Goal: Transaction & Acquisition: Purchase product/service

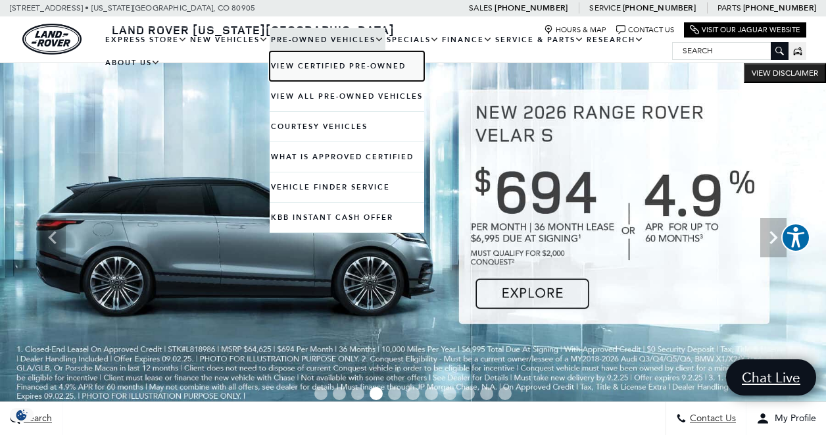
click at [317, 68] on link "View Certified Pre-Owned" at bounding box center [347, 66] width 155 height 30
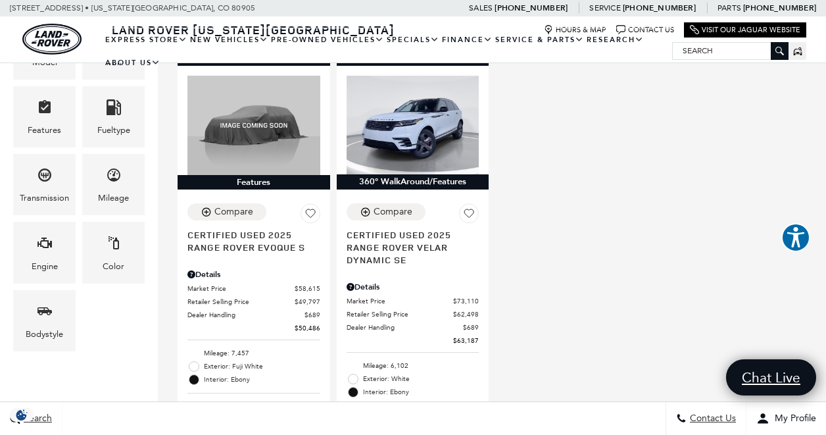
scroll to position [347, 0]
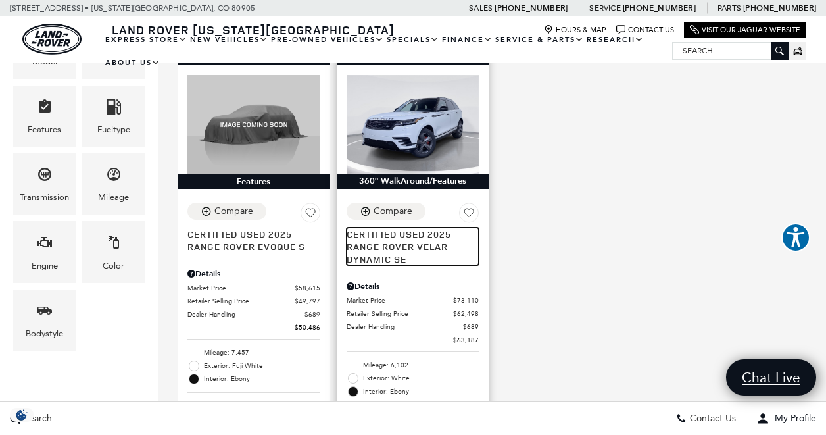
click at [429, 228] on span "Certified Used 2025" at bounding box center [408, 234] width 123 height 12
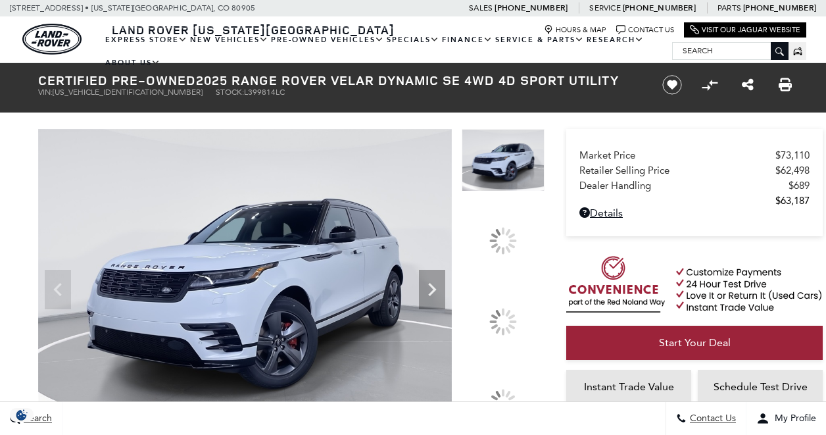
scroll to position [72, 0]
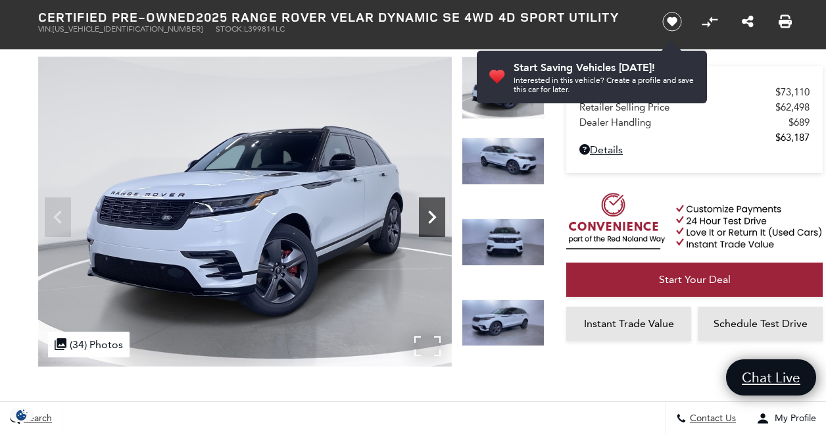
click at [435, 210] on icon "Next" at bounding box center [432, 217] width 26 height 26
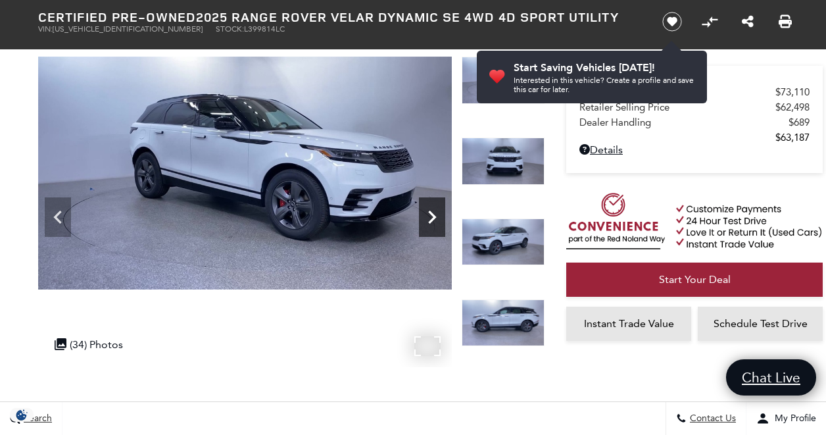
click at [435, 210] on icon "Next" at bounding box center [432, 217] width 26 height 26
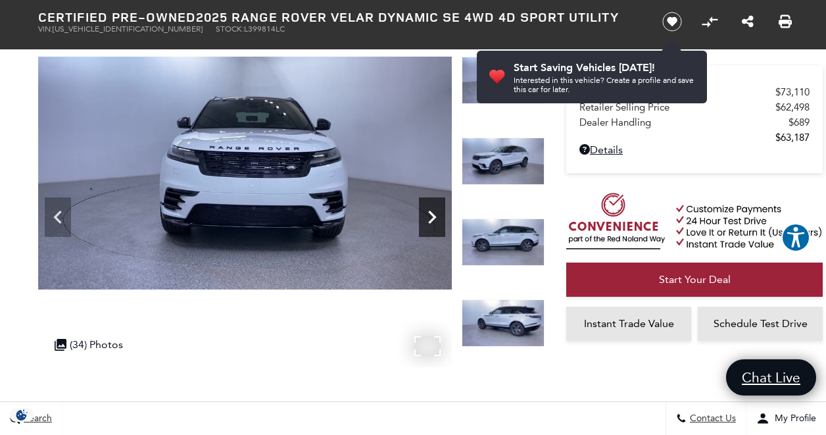
click at [435, 210] on icon "Next" at bounding box center [432, 217] width 26 height 26
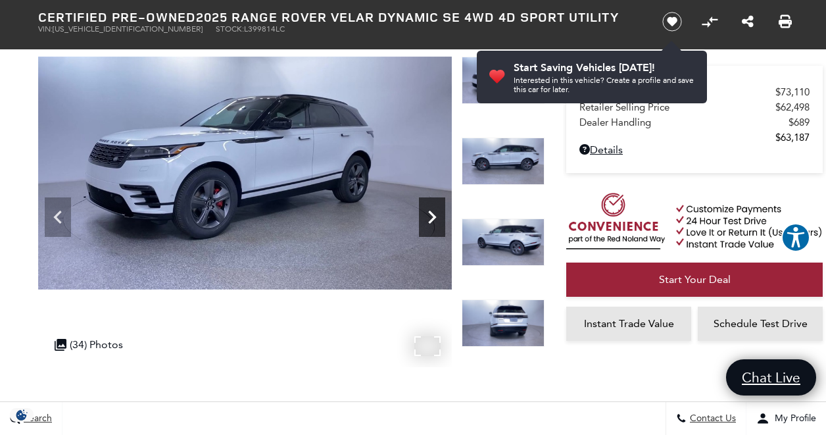
click at [435, 210] on icon "Next" at bounding box center [432, 217] width 26 height 26
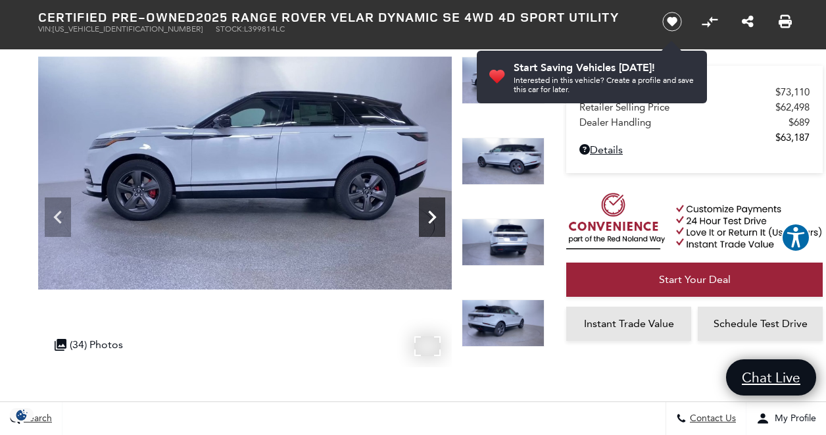
click at [435, 210] on icon "Next" at bounding box center [432, 217] width 26 height 26
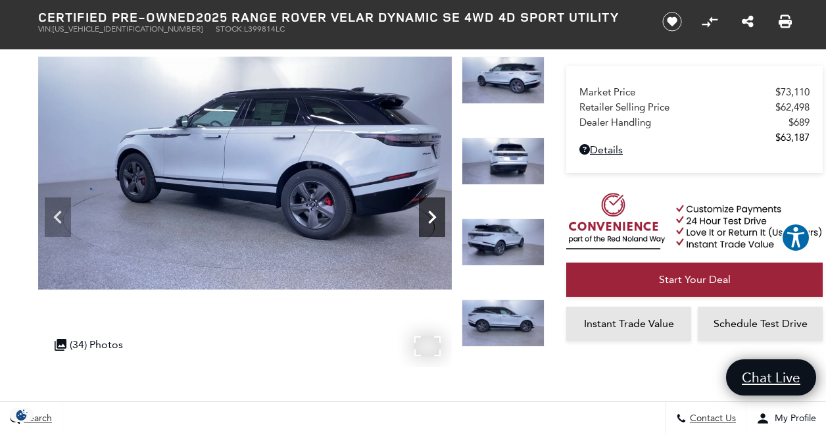
click at [435, 210] on icon "Next" at bounding box center [432, 217] width 26 height 26
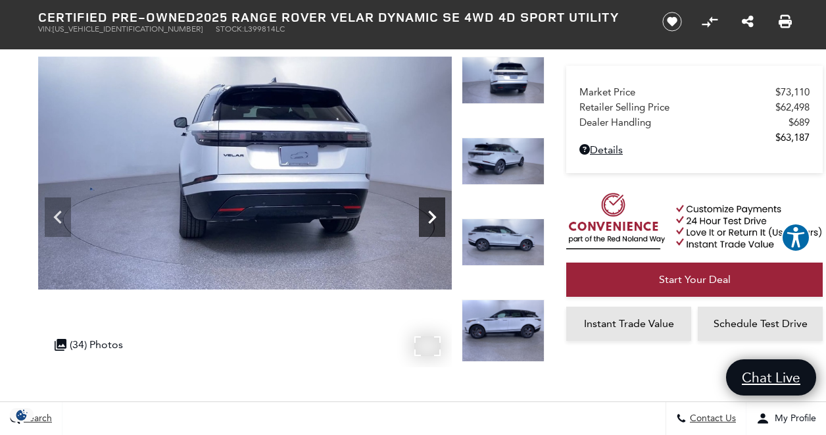
click at [435, 210] on icon "Next" at bounding box center [432, 217] width 26 height 26
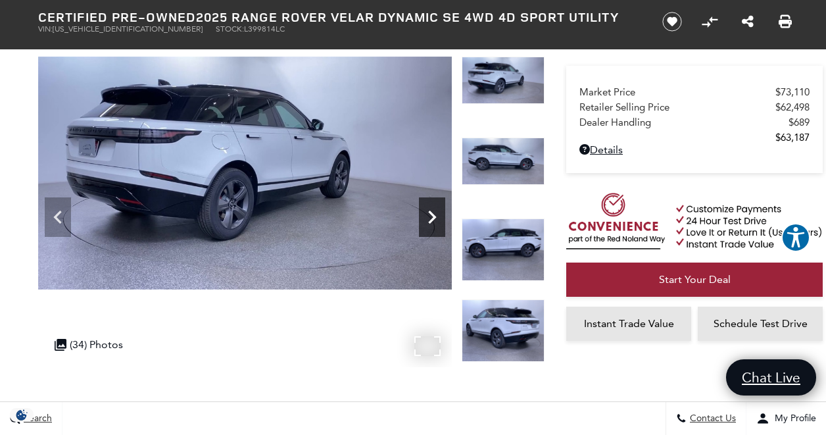
click at [435, 210] on icon "Next" at bounding box center [432, 217] width 26 height 26
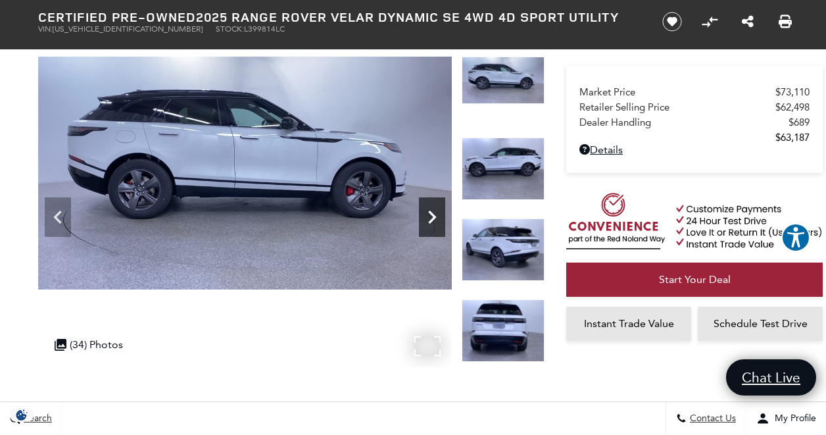
click at [435, 210] on icon "Next" at bounding box center [432, 217] width 26 height 26
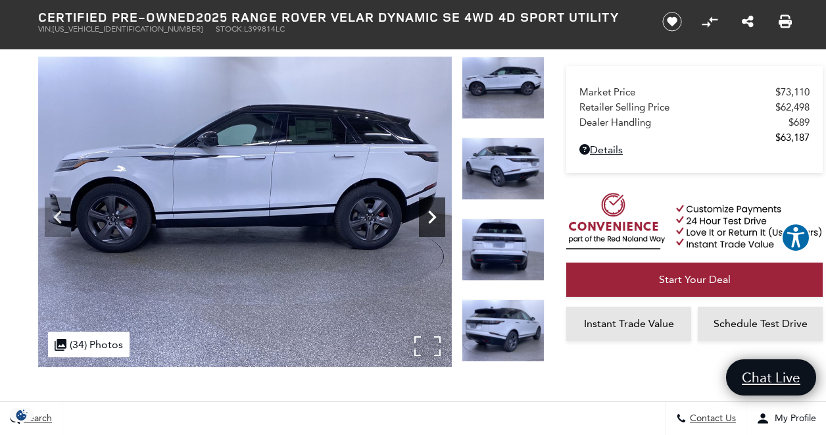
click at [435, 210] on icon "Next" at bounding box center [432, 217] width 26 height 26
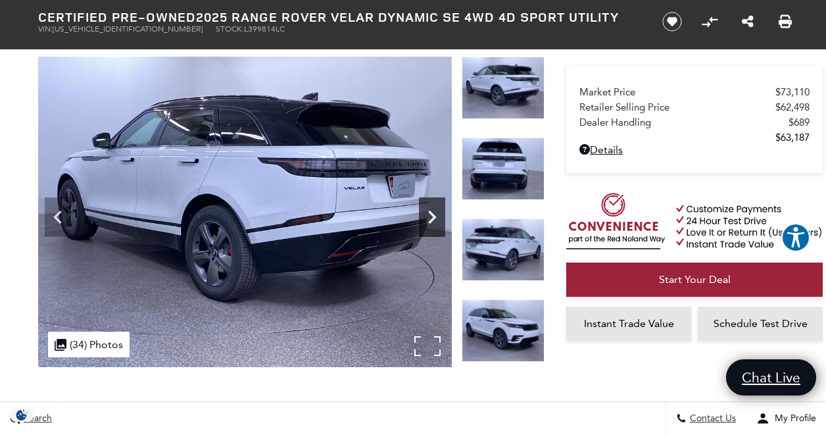
click at [435, 210] on icon "Next" at bounding box center [432, 217] width 26 height 26
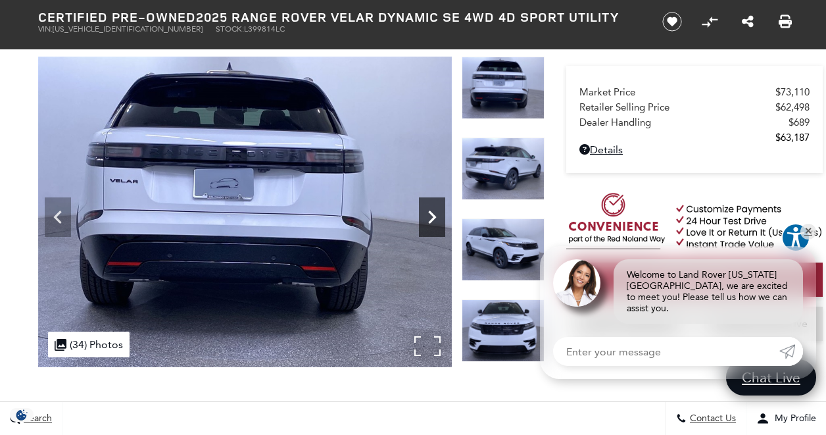
click at [435, 210] on icon "Next" at bounding box center [432, 217] width 26 height 26
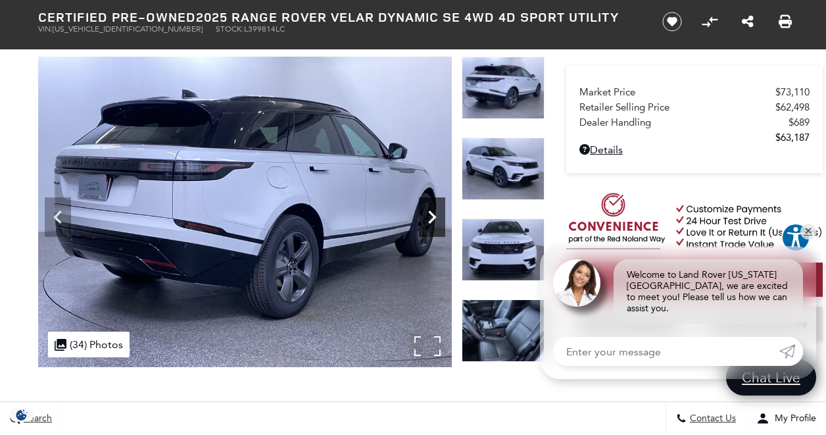
click at [435, 210] on icon "Next" at bounding box center [432, 217] width 26 height 26
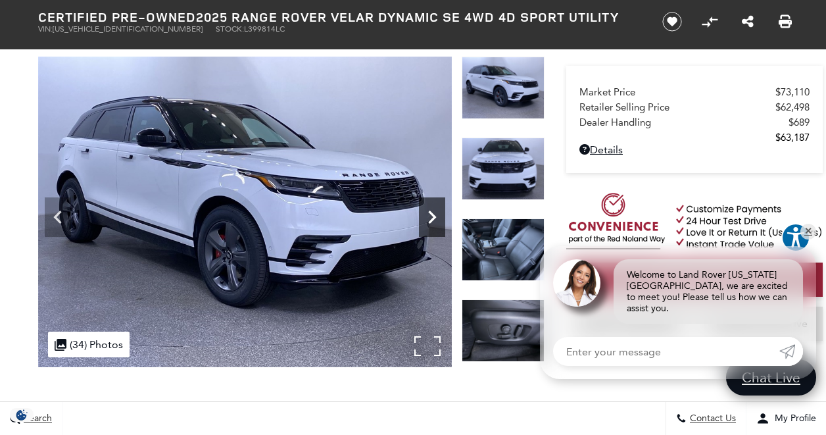
click at [435, 210] on icon "Next" at bounding box center [432, 217] width 26 height 26
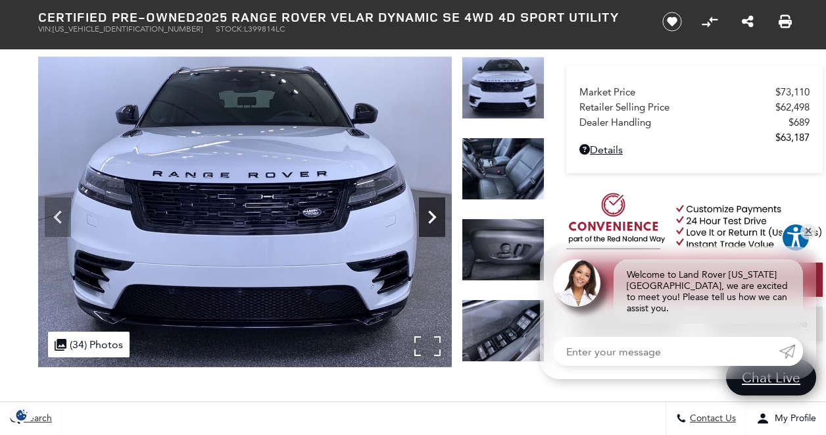
click at [435, 210] on icon "Next" at bounding box center [432, 217] width 26 height 26
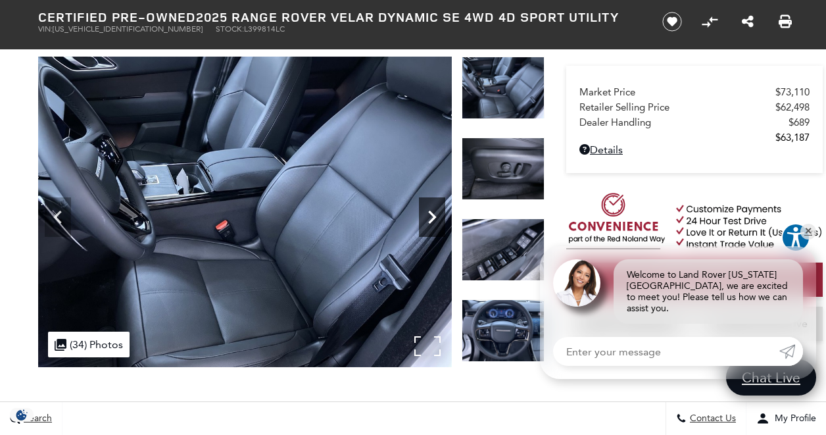
click at [435, 210] on icon "Next" at bounding box center [432, 217] width 26 height 26
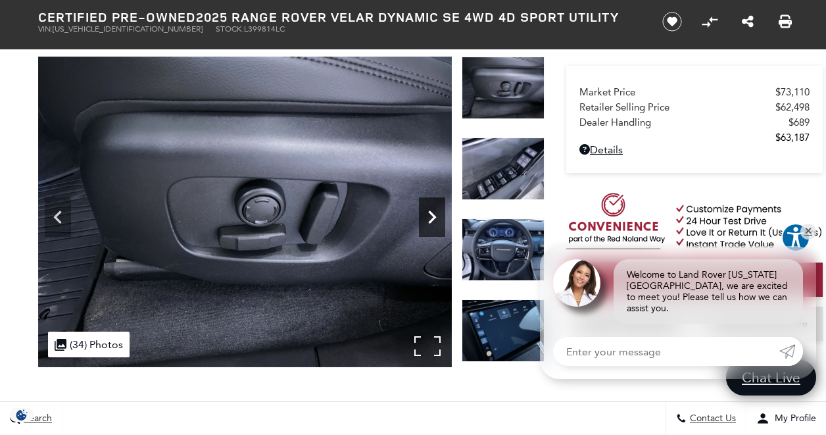
click at [435, 210] on icon "Next" at bounding box center [432, 217] width 26 height 26
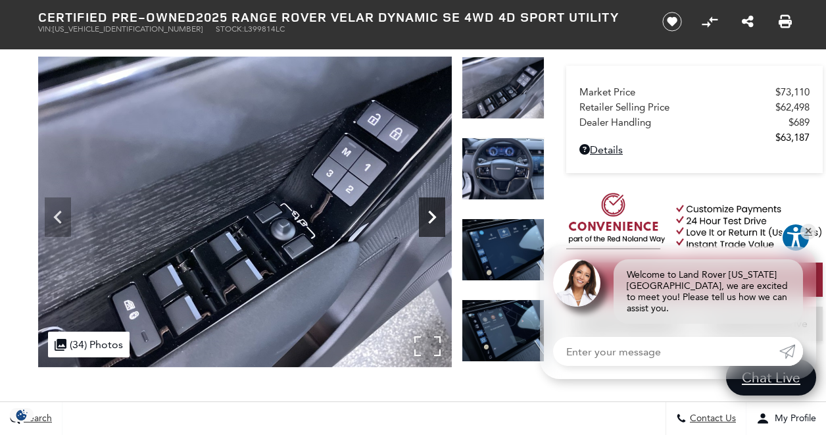
click at [435, 210] on icon "Next" at bounding box center [432, 217] width 26 height 26
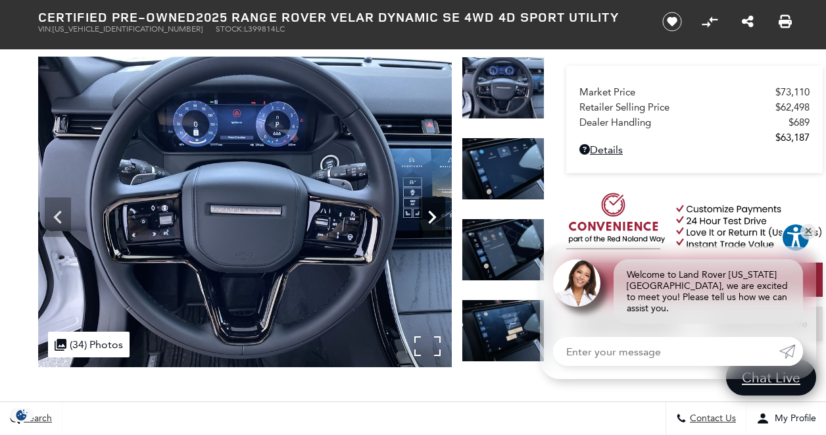
click at [435, 210] on icon "Next" at bounding box center [432, 217] width 26 height 26
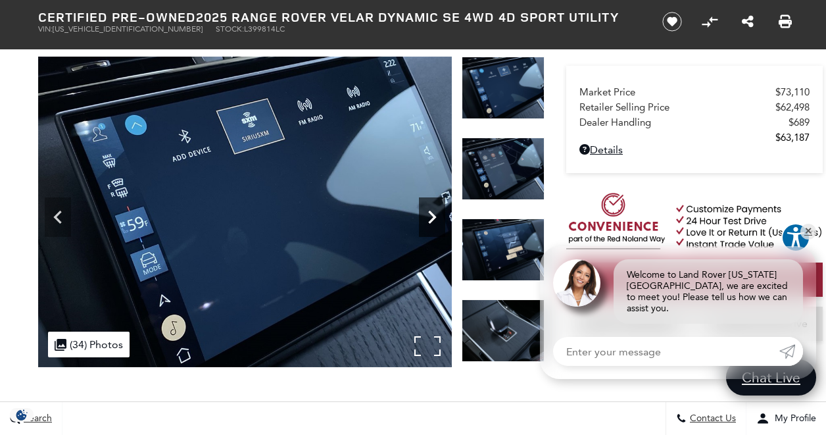
click at [435, 210] on icon "Next" at bounding box center [432, 217] width 26 height 26
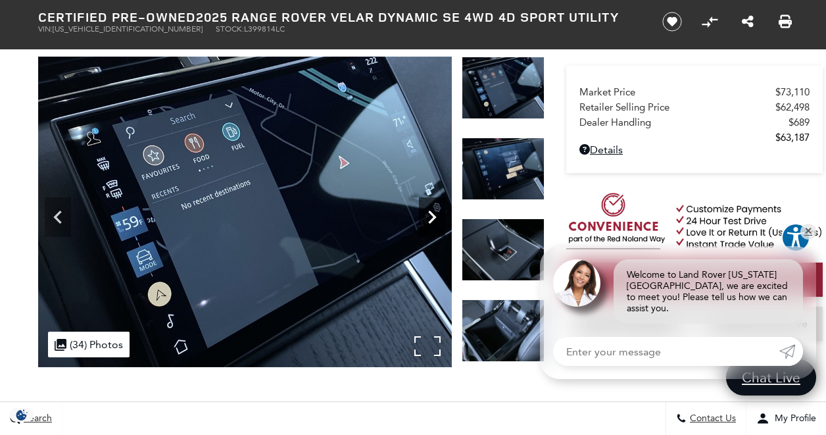
click at [435, 210] on icon "Next" at bounding box center [432, 217] width 26 height 26
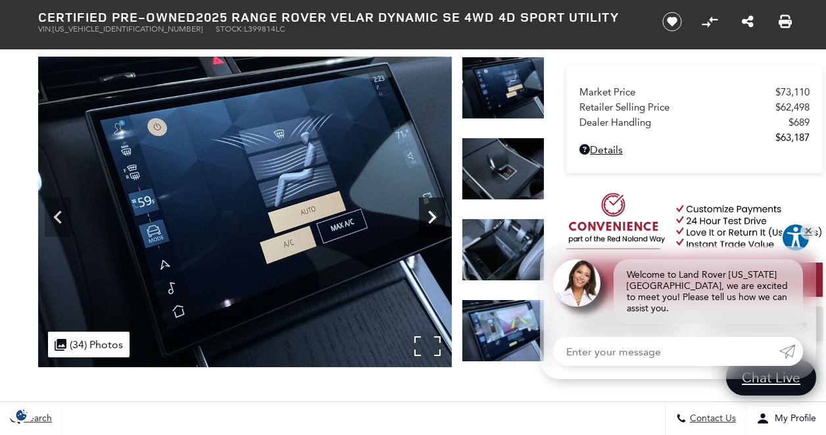
click at [435, 210] on icon "Next" at bounding box center [432, 217] width 26 height 26
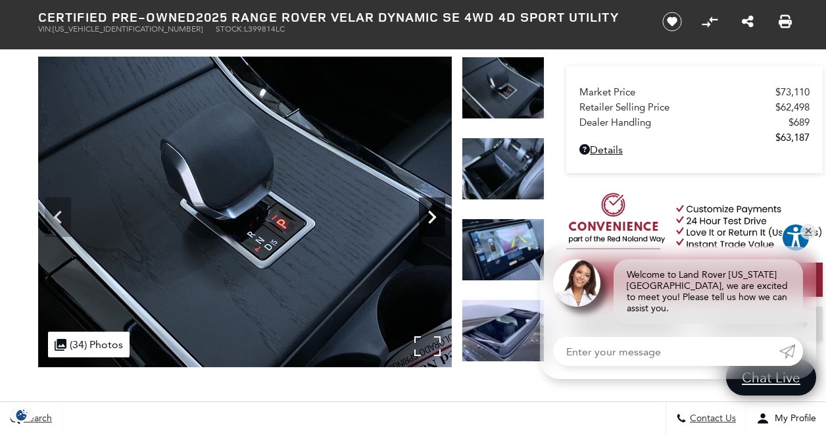
click at [435, 210] on icon "Next" at bounding box center [432, 217] width 26 height 26
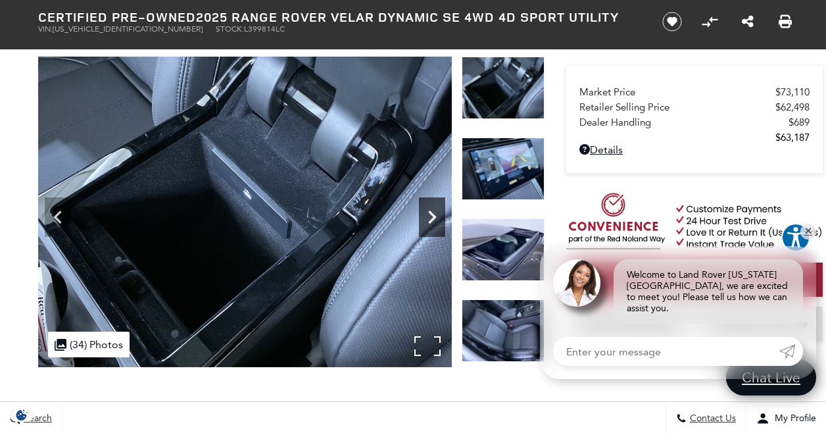
click at [435, 210] on icon "Next" at bounding box center [432, 217] width 26 height 26
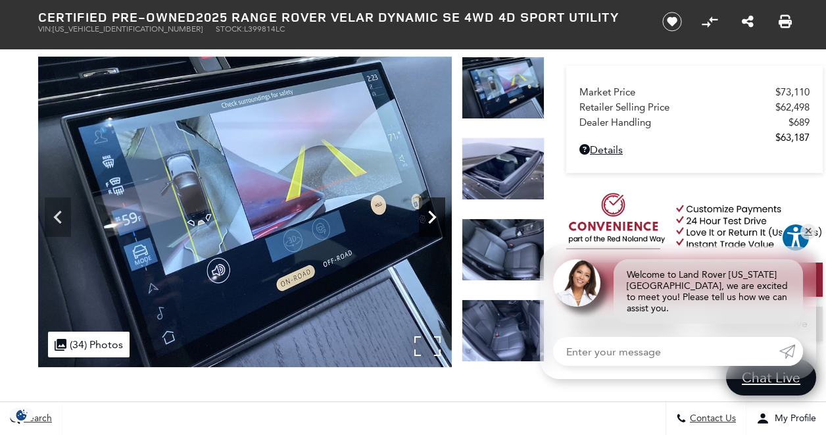
click at [435, 210] on icon "Next" at bounding box center [432, 217] width 26 height 26
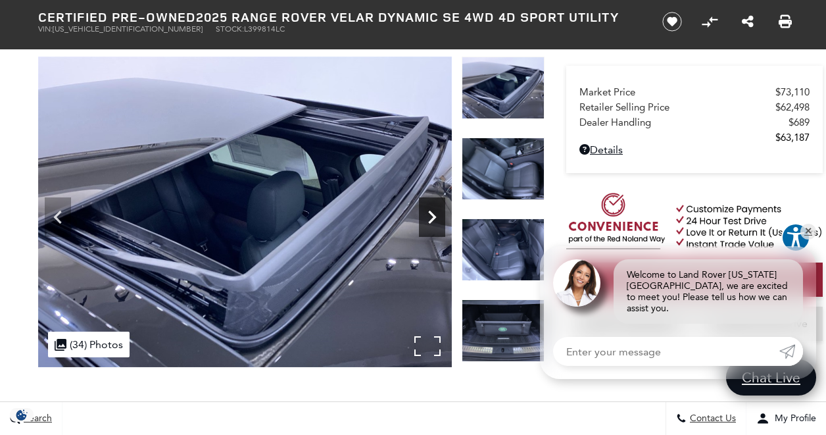
click at [435, 210] on icon "Next" at bounding box center [432, 217] width 26 height 26
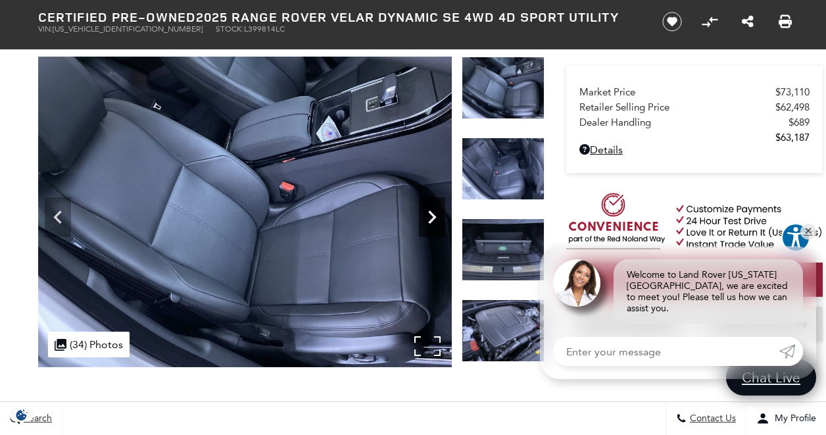
click at [435, 210] on icon "Next" at bounding box center [432, 217] width 26 height 26
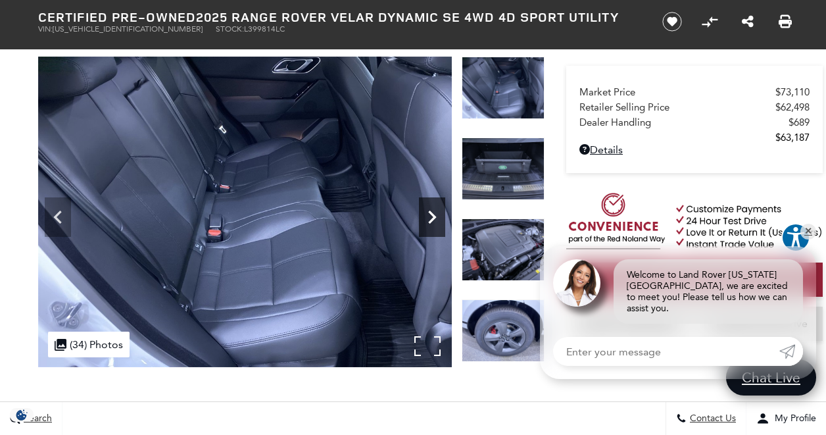
click at [435, 210] on icon "Next" at bounding box center [432, 217] width 26 height 26
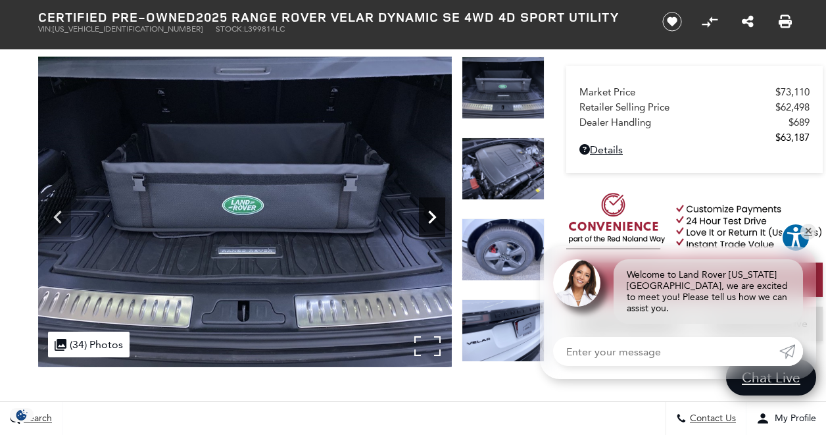
click at [435, 210] on icon "Next" at bounding box center [432, 217] width 26 height 26
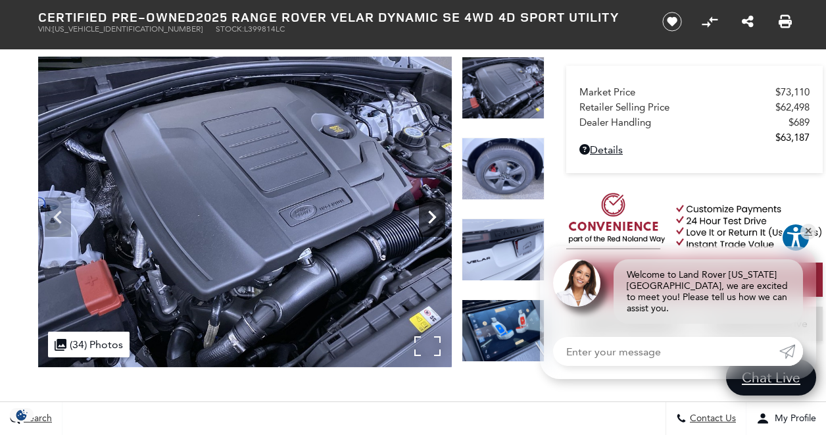
click at [435, 210] on icon "Next" at bounding box center [432, 217] width 26 height 26
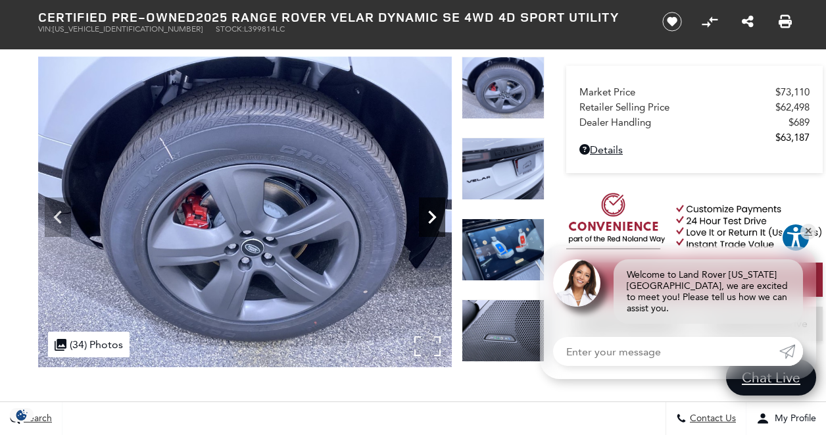
click at [435, 210] on icon "Next" at bounding box center [432, 217] width 26 height 26
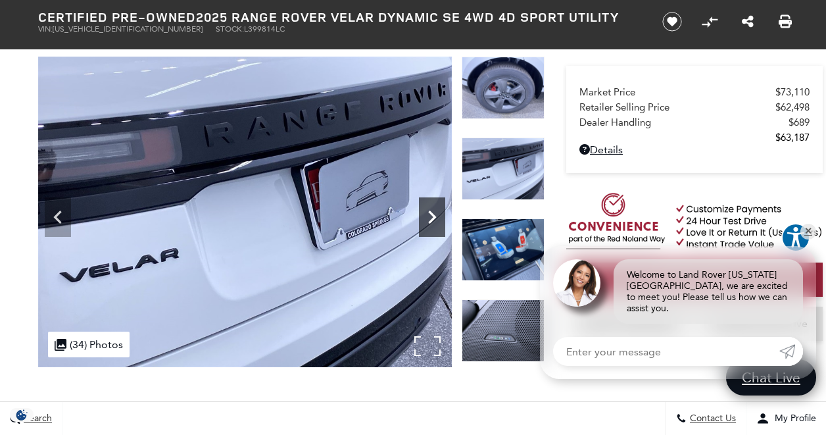
click at [435, 210] on icon "Next" at bounding box center [432, 217] width 26 height 26
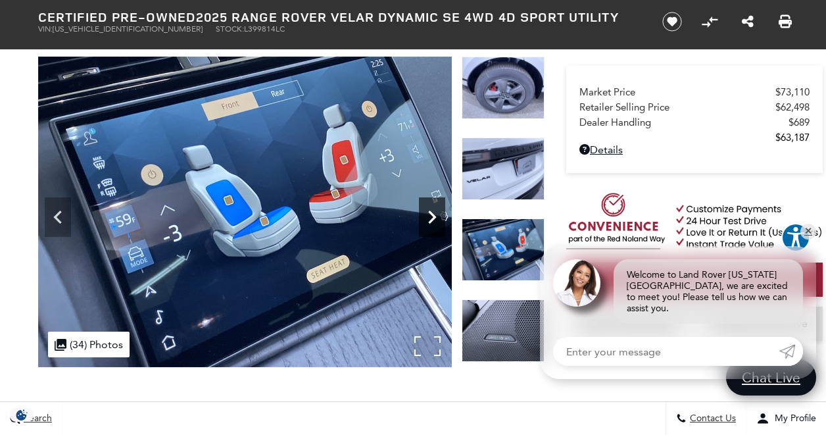
click at [435, 210] on icon "Next" at bounding box center [432, 217] width 26 height 26
